Goal: Transaction & Acquisition: Purchase product/service

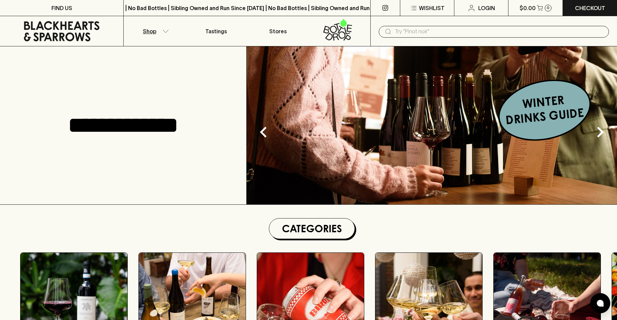
click at [154, 30] on p "Shop" at bounding box center [149, 31] width 13 height 8
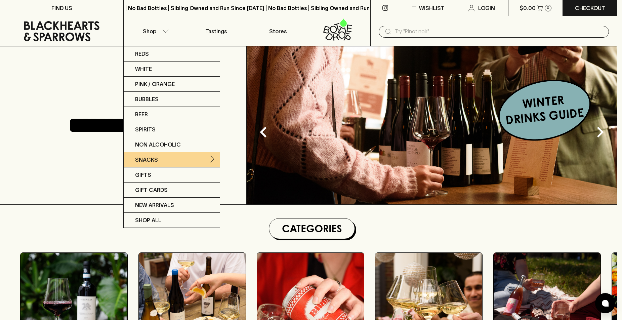
click at [161, 160] on link "Snacks" at bounding box center [172, 159] width 96 height 15
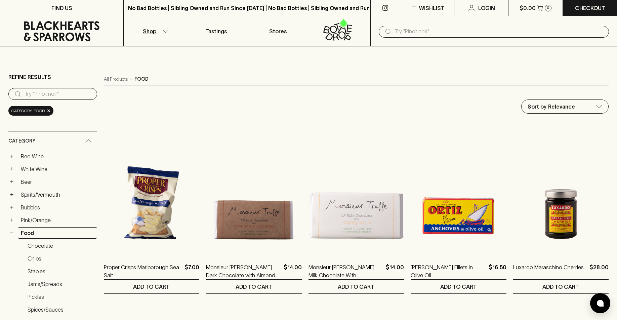
click at [26, 91] on input "search" at bounding box center [58, 94] width 67 height 11
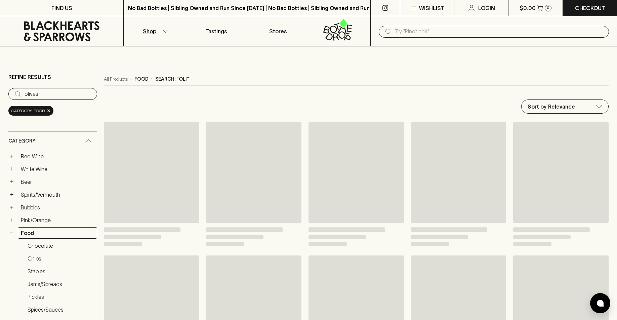
type input "olives"
